Goal: Browse casually

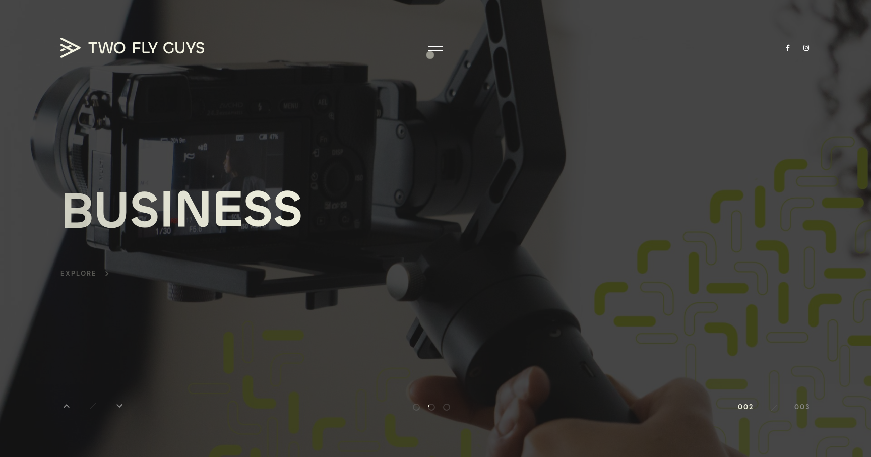
click at [430, 56] on div at bounding box center [435, 228] width 871 height 457
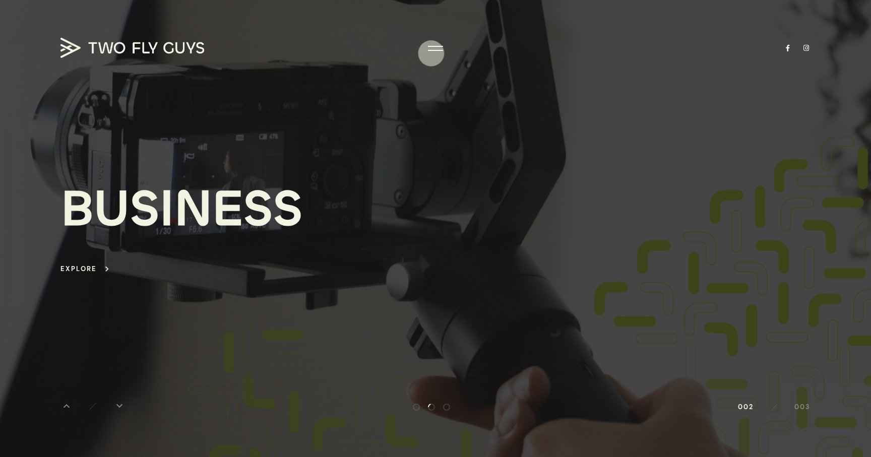
click at [436, 45] on div at bounding box center [435, 48] width 15 height 10
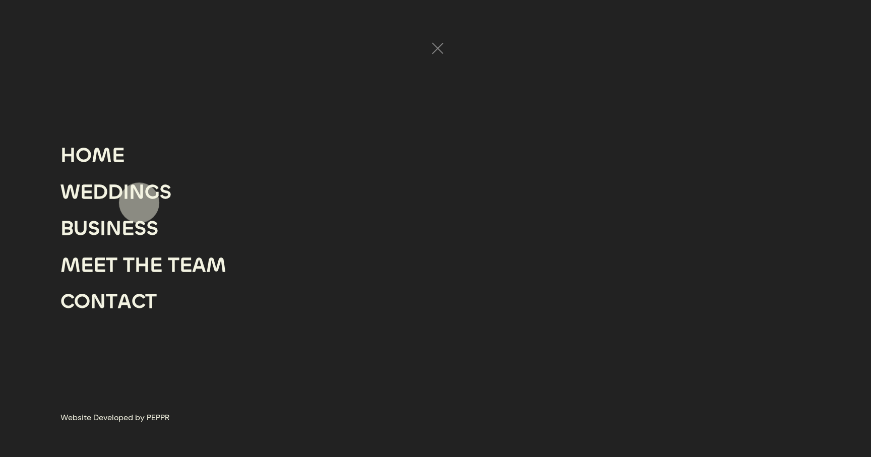
click at [137, 193] on div "N" at bounding box center [137, 192] width 16 height 37
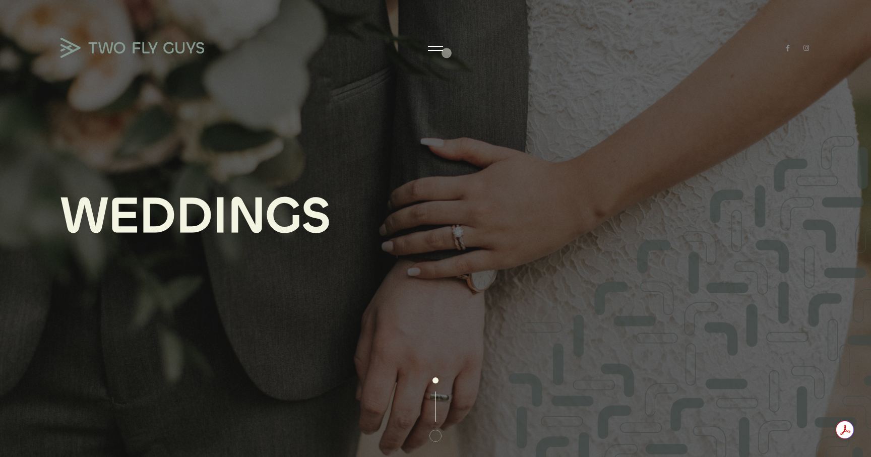
click at [447, 52] on div "W E D D I N G S" at bounding box center [435, 228] width 871 height 457
click at [440, 47] on div at bounding box center [435, 48] width 15 height 10
